Goal: Task Accomplishment & Management: Complete application form

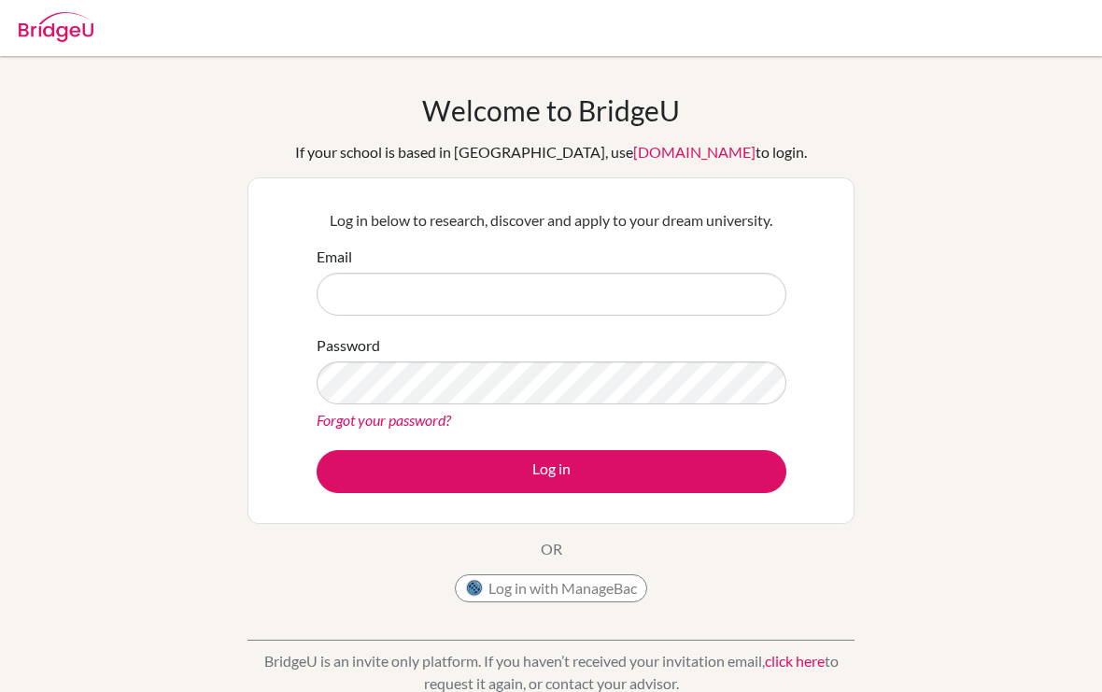
click at [68, 22] on img at bounding box center [56, 27] width 75 height 30
click at [61, 33] on img at bounding box center [56, 27] width 75 height 30
click at [679, 145] on link "app.bridge-u.com.cn" at bounding box center [694, 152] width 122 height 18
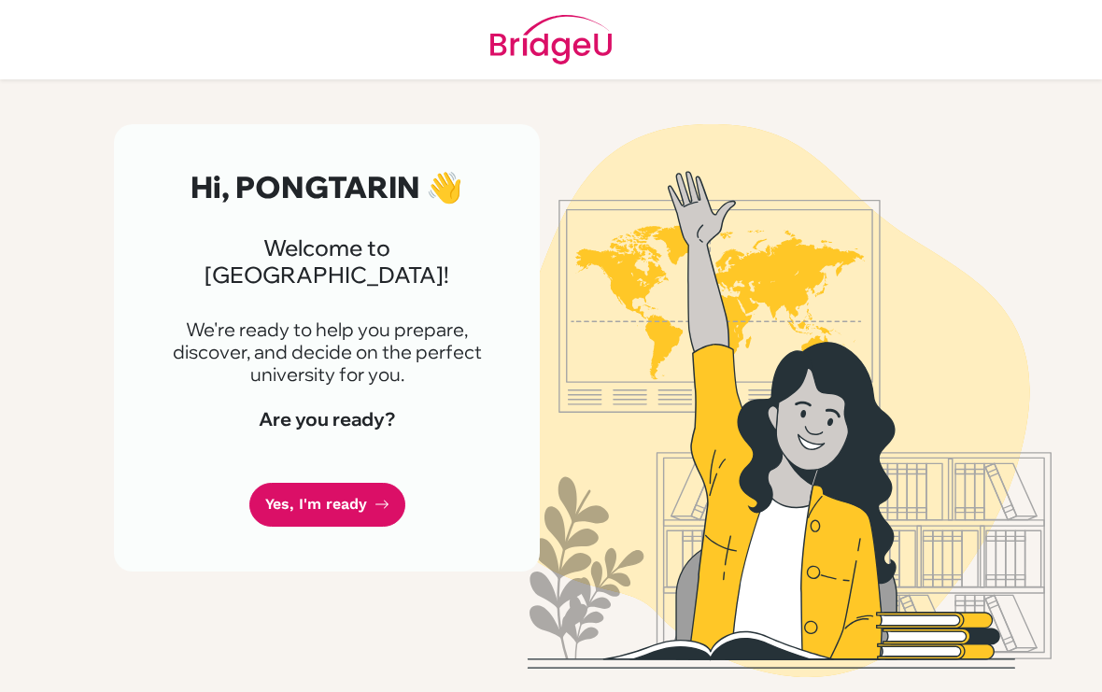
click at [367, 490] on link "Yes, I'm ready" at bounding box center [327, 505] width 156 height 44
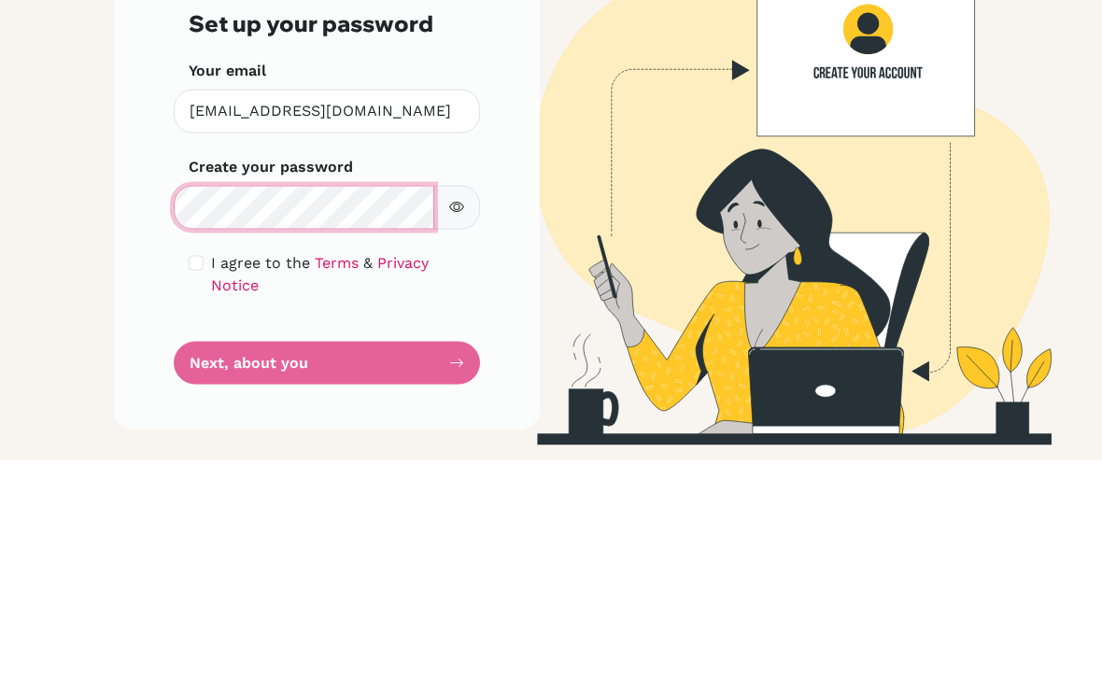
scroll to position [34, 0]
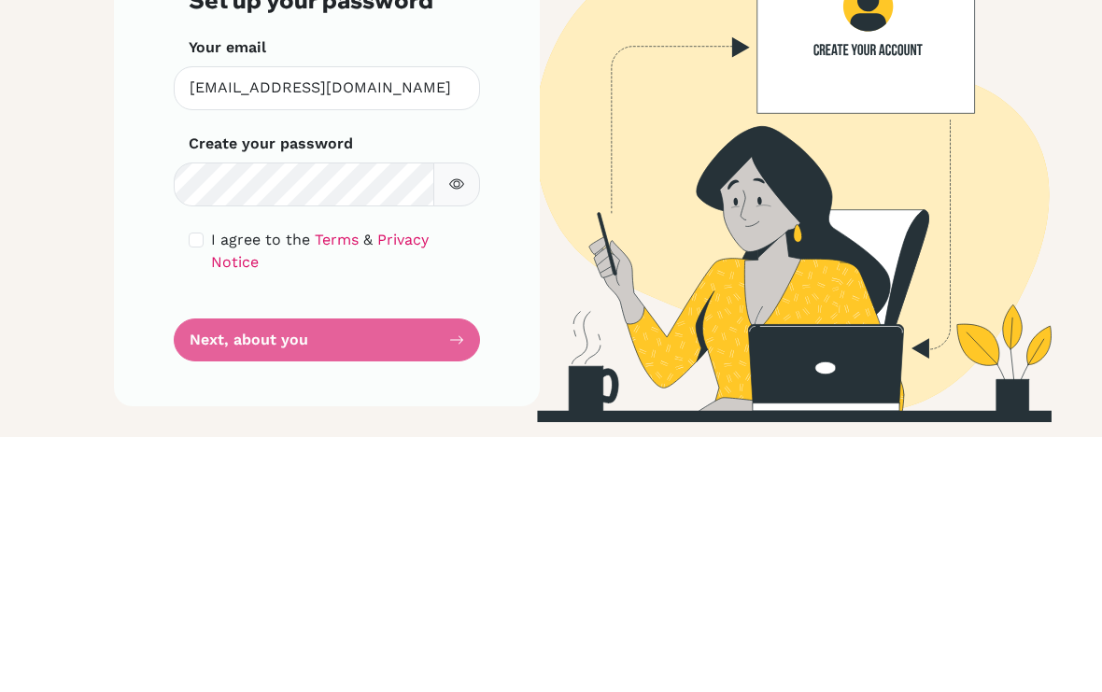
click at [443, 418] on button "button" at bounding box center [456, 440] width 47 height 44
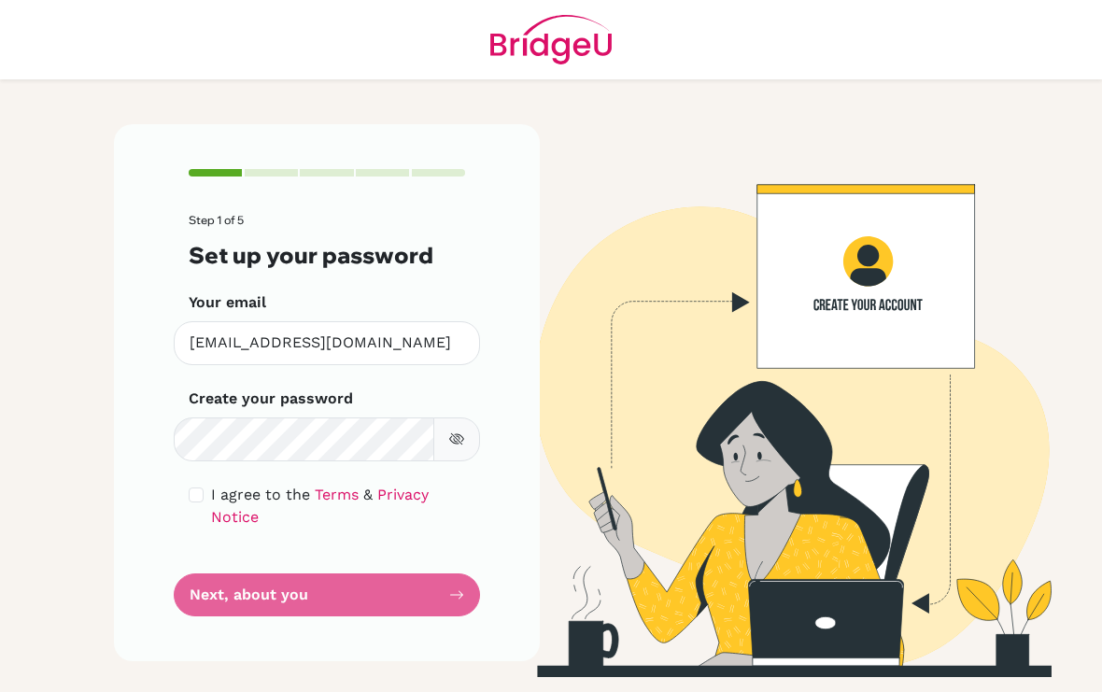
click at [202, 488] on input "checkbox" at bounding box center [196, 495] width 15 height 15
checkbox input "true"
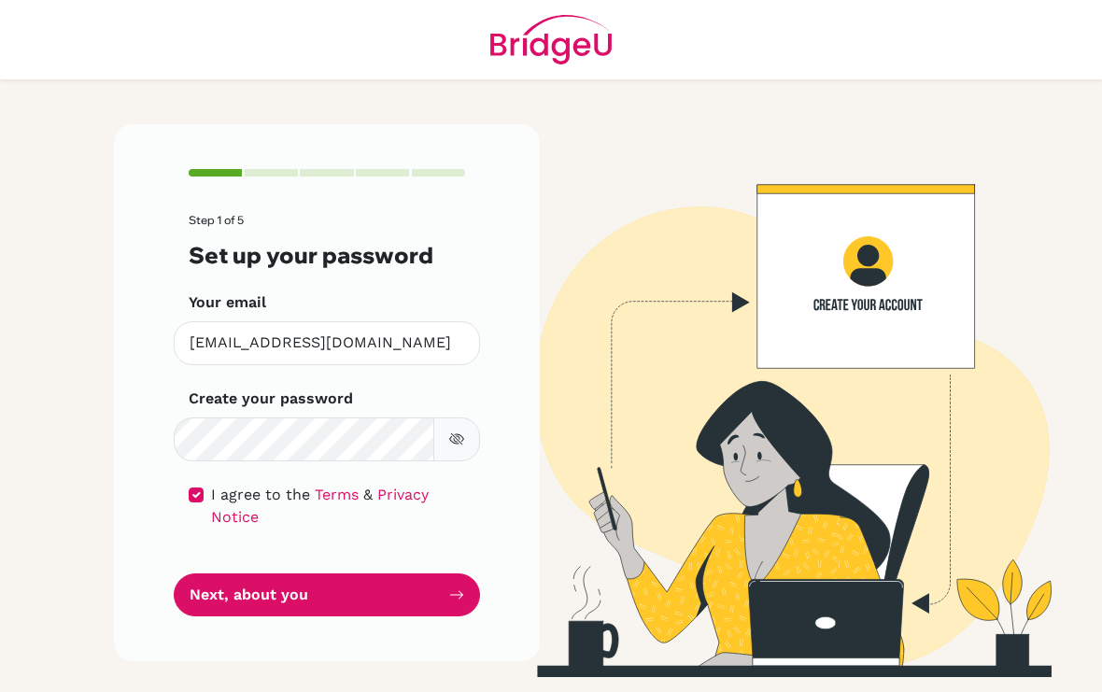
click at [331, 574] on button "Next, about you" at bounding box center [327, 596] width 306 height 44
